Goal: Information Seeking & Learning: Learn about a topic

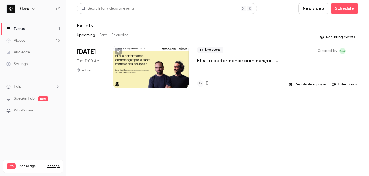
click at [263, 59] on p "Et si la performance commençait par la santé mentale des équipes ?" at bounding box center [238, 60] width 83 height 6
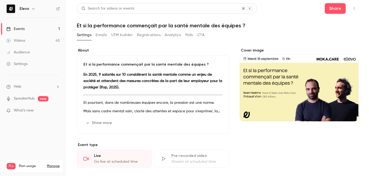
click at [175, 23] on h1 "Et si la performance commençait par la santé mentale des équipes ?" at bounding box center [218, 25] width 282 height 6
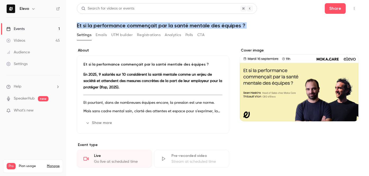
click at [175, 23] on h1 "Et si la performance commençait par la santé mentale des équipes ?" at bounding box center [218, 25] width 282 height 6
copy div "Et si la performance commençait par la santé mentale des équipes ? Settings Ema…"
